Goal: Task Accomplishment & Management: Use online tool/utility

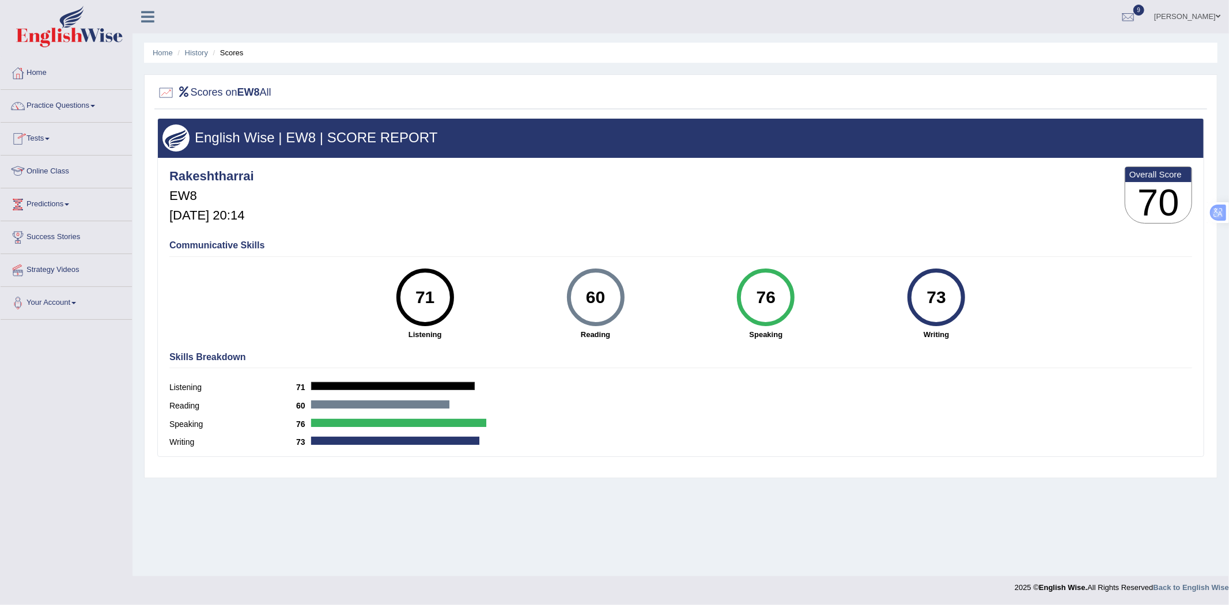
click at [50, 139] on span at bounding box center [47, 139] width 5 height 2
click at [44, 183] on link "Take Mock Test" at bounding box center [75, 186] width 108 height 21
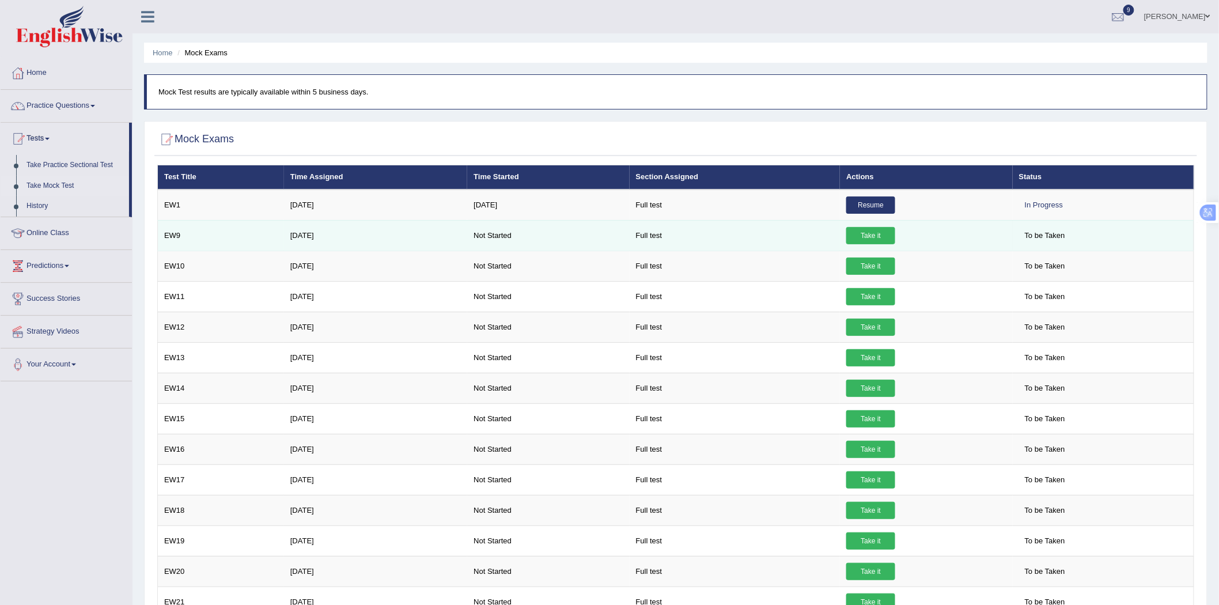
click at [866, 233] on link "Take it" at bounding box center [870, 235] width 49 height 17
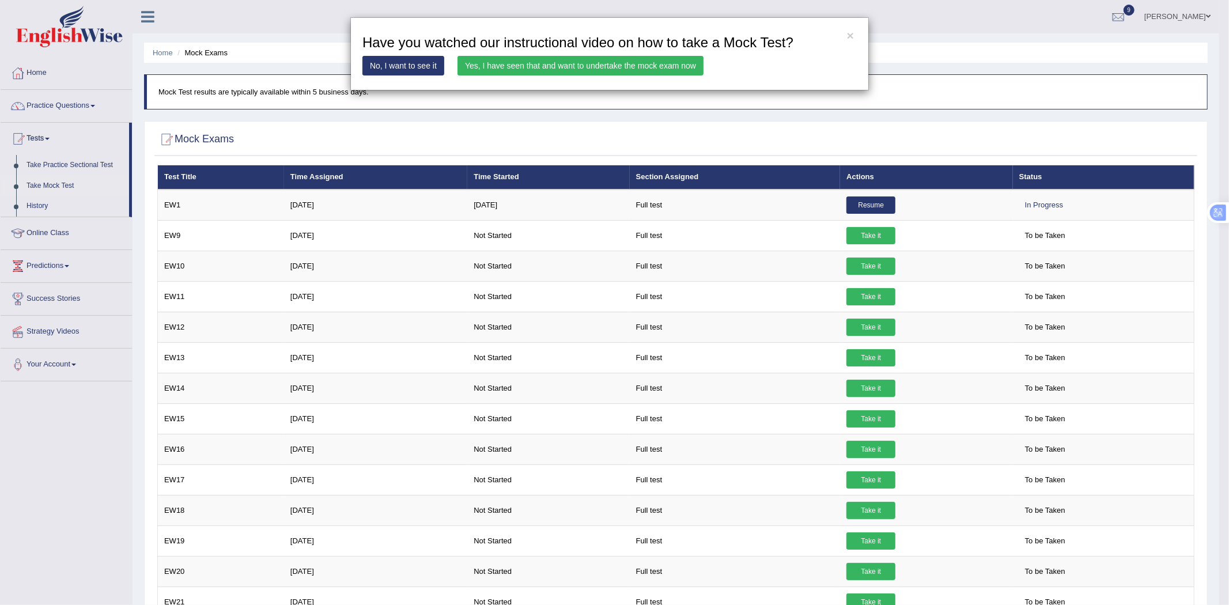
click at [579, 66] on link "Yes, I have seen that and want to undertake the mock exam now" at bounding box center [580, 66] width 246 height 20
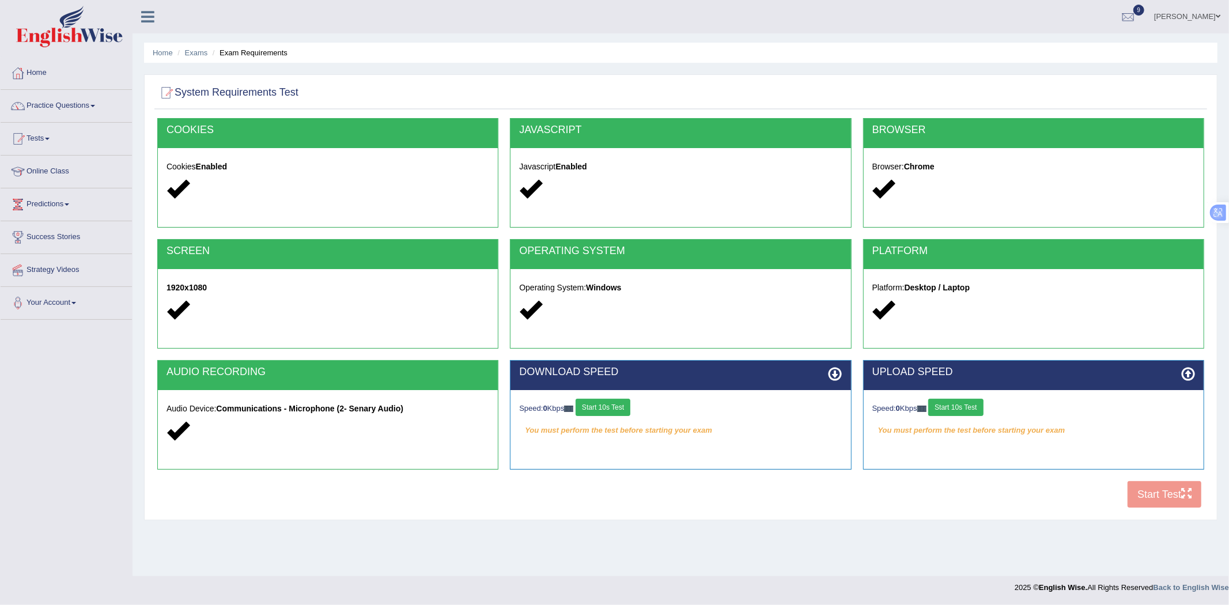
click at [620, 407] on button "Start 10s Test" at bounding box center [602, 407] width 55 height 17
click at [979, 406] on button "Start 10s Test" at bounding box center [955, 407] width 55 height 17
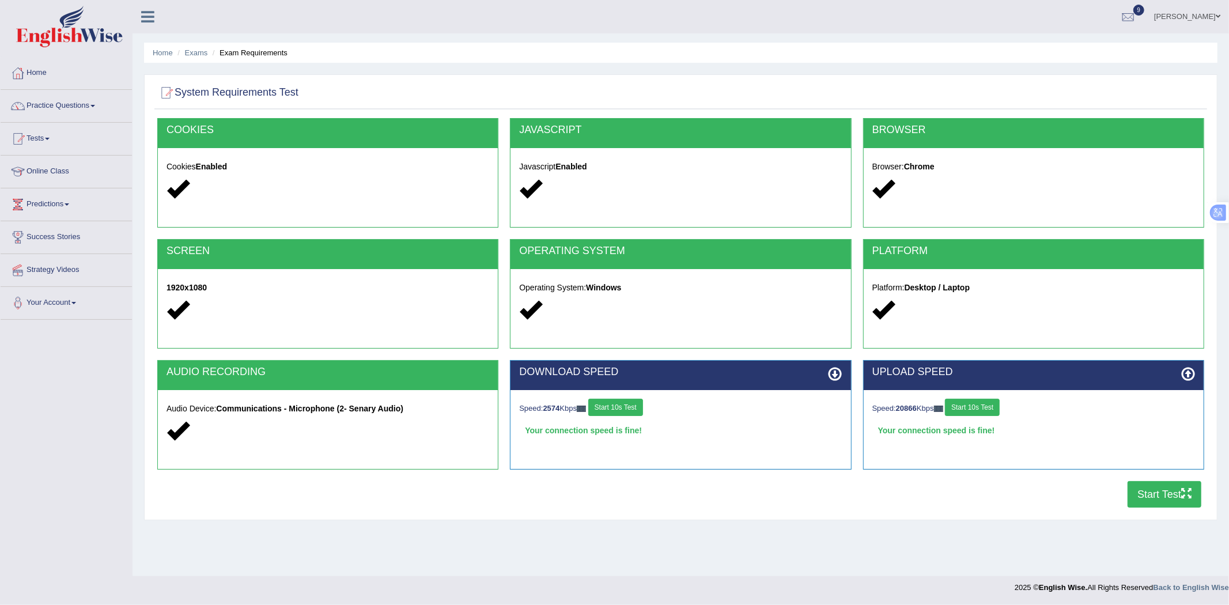
click at [1142, 494] on button "Start Test" at bounding box center [1164, 494] width 74 height 26
